Goal: Transaction & Acquisition: Obtain resource

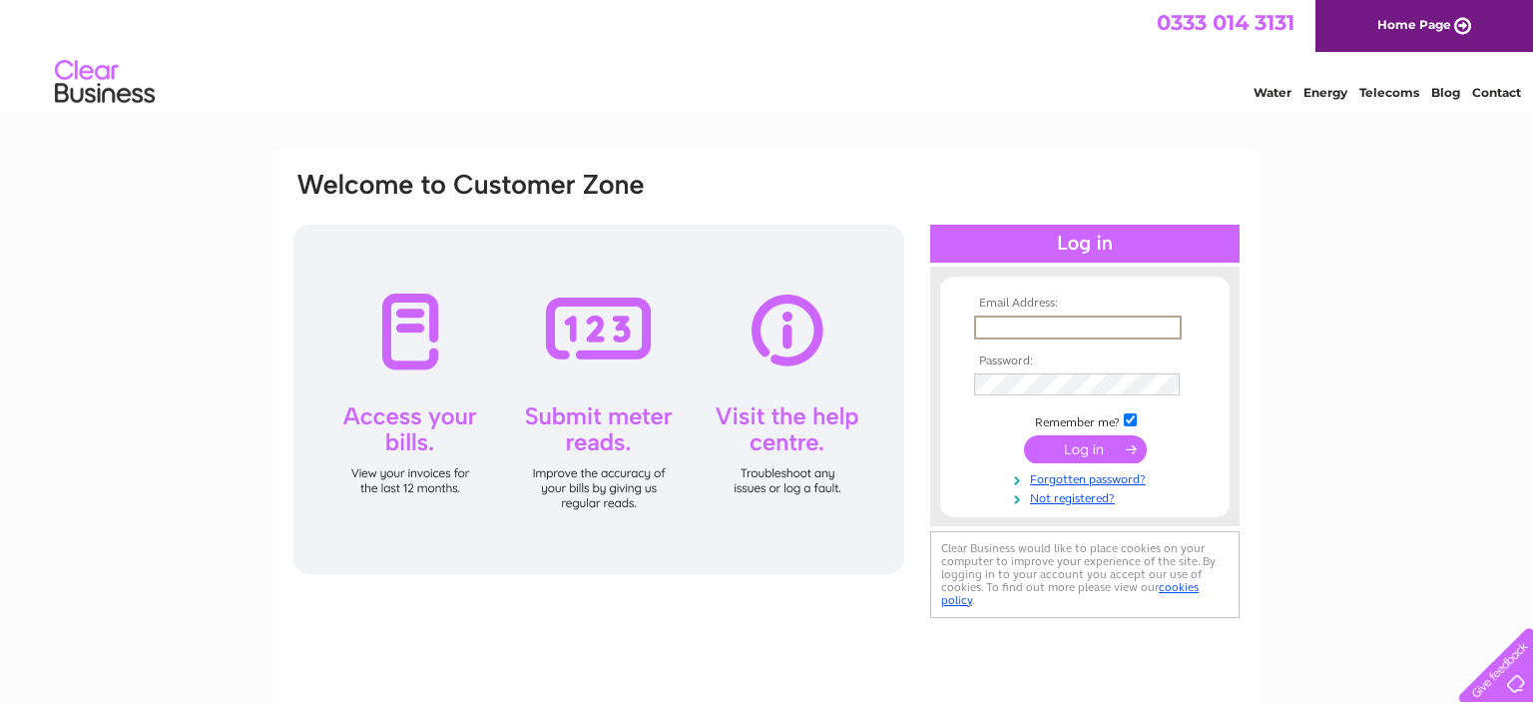
click at [1050, 321] on input "text" at bounding box center [1078, 327] width 208 height 24
type input "[PERSON_NAME][EMAIL_ADDRESS][PERSON_NAME][DOMAIN_NAME]"
click at [1089, 445] on input "submit" at bounding box center [1085, 450] width 123 height 28
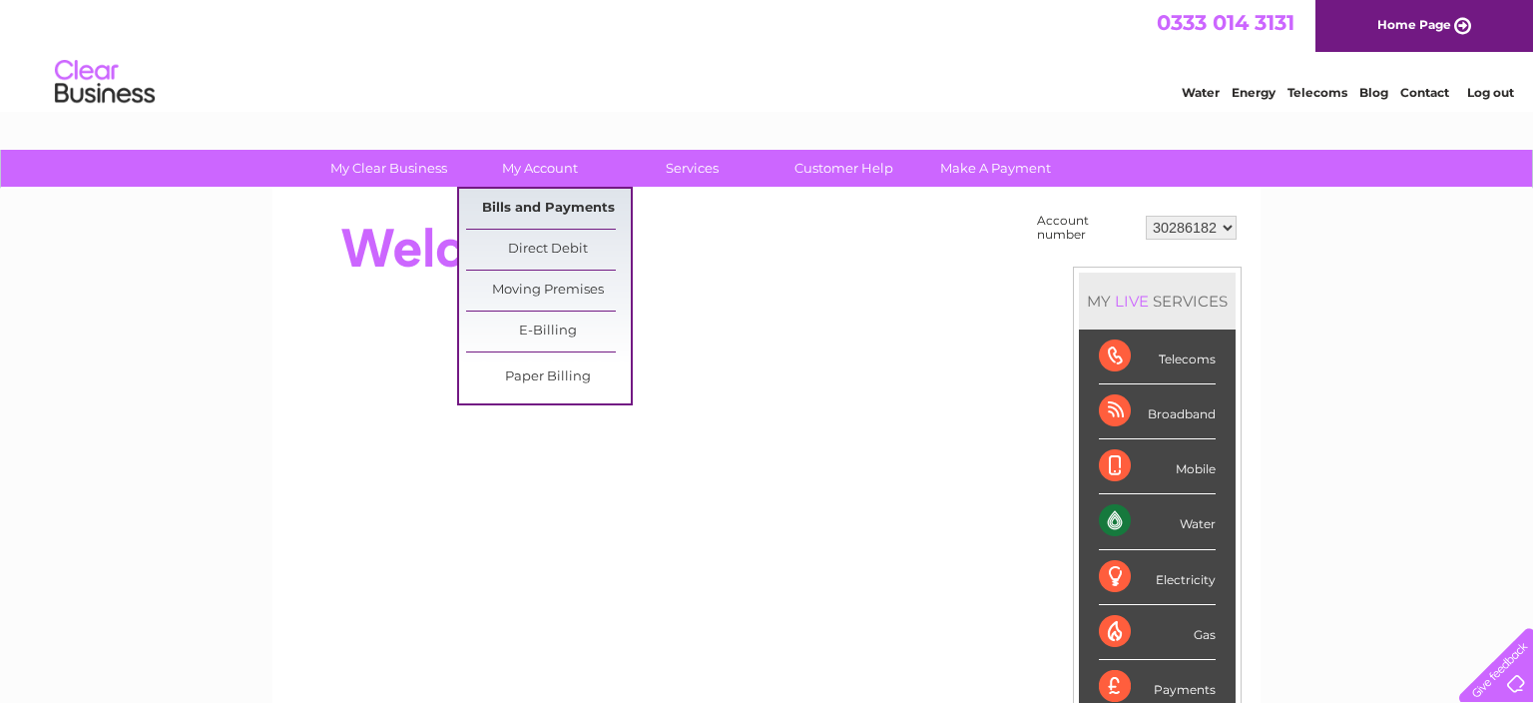
click at [548, 203] on link "Bills and Payments" at bounding box center [548, 209] width 165 height 40
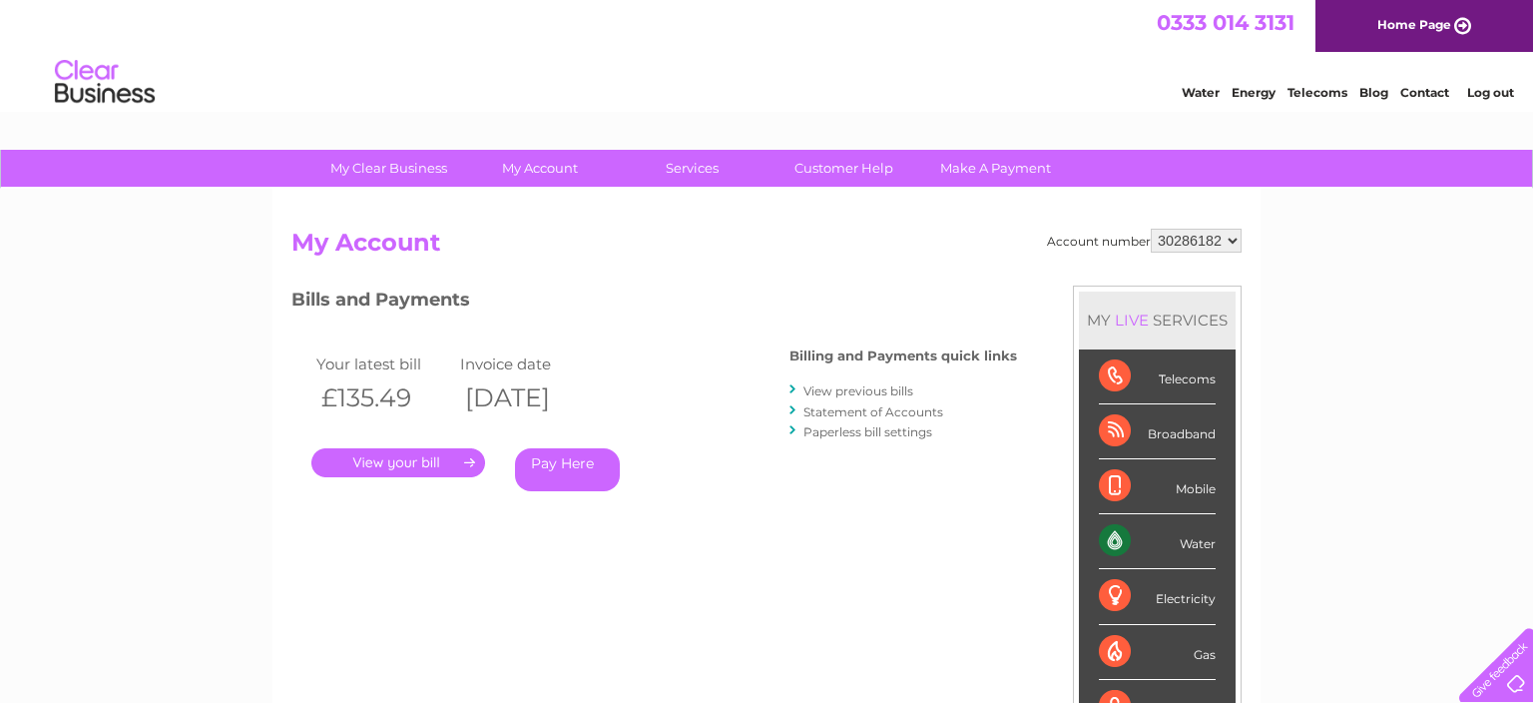
click at [415, 467] on link "." at bounding box center [398, 462] width 174 height 29
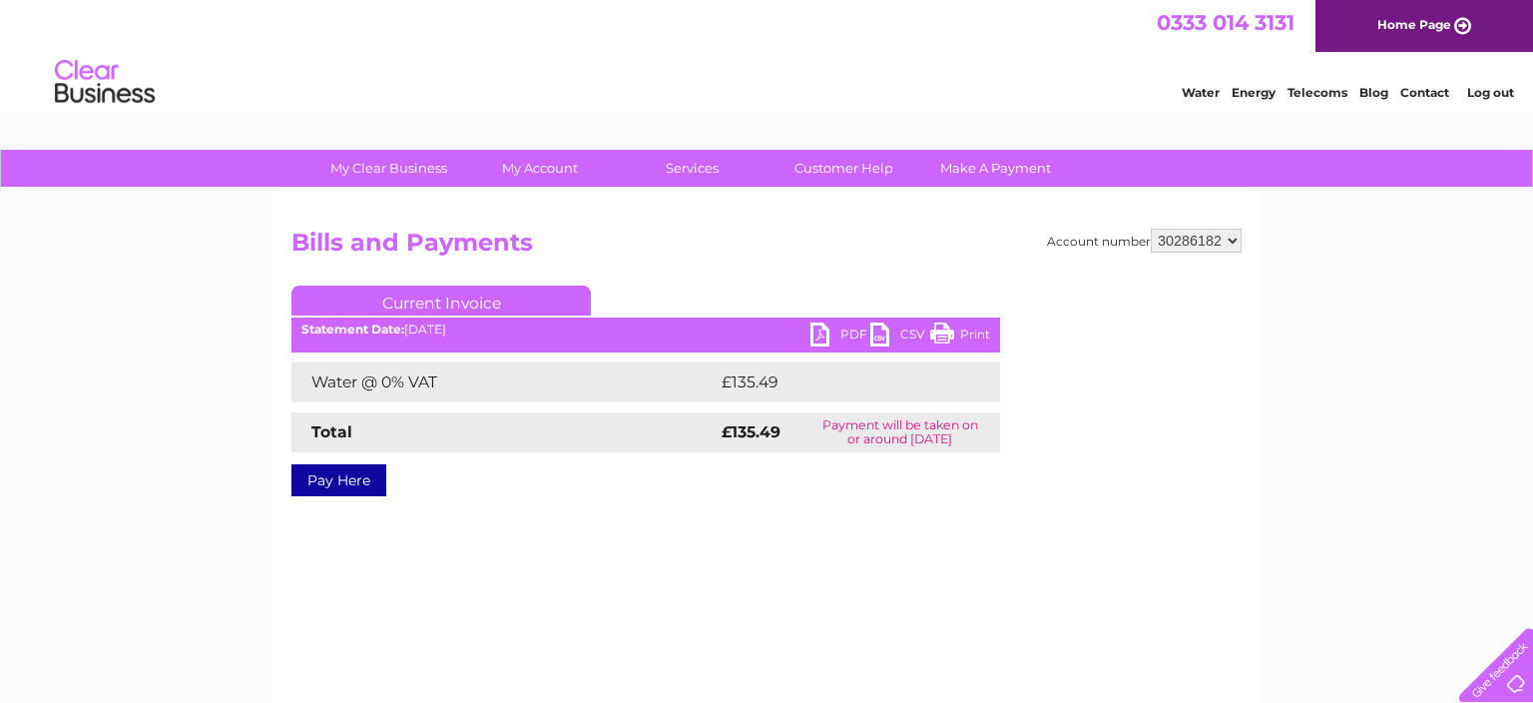
click at [836, 333] on link "PDF" at bounding box center [840, 336] width 60 height 29
